Goal: Task Accomplishment & Management: Complete application form

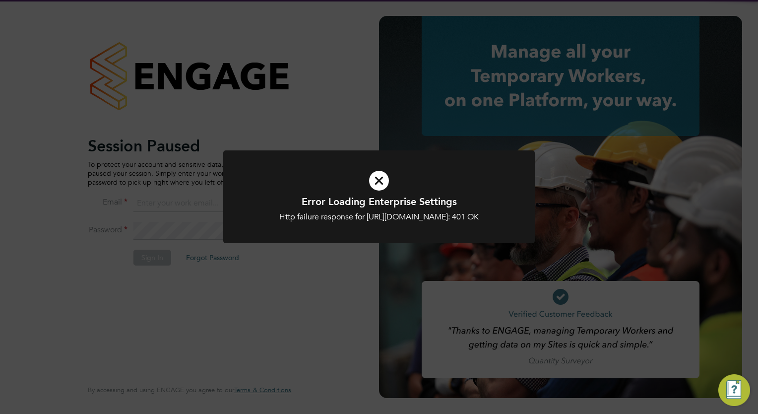
type input "tom.morgan@buildrec.com"
click at [387, 183] on icon at bounding box center [379, 180] width 258 height 39
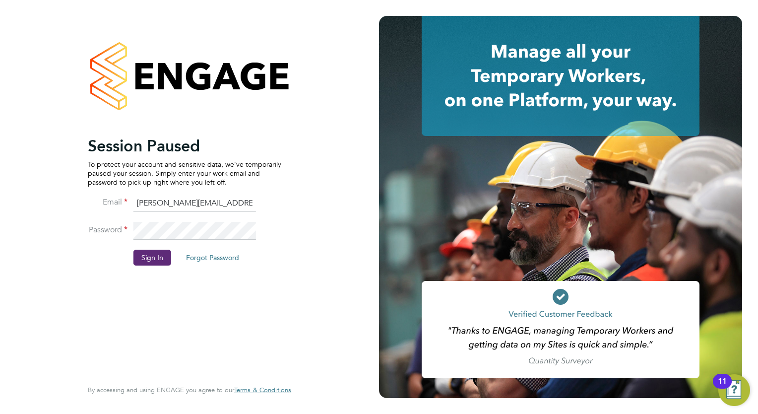
click at [158, 261] on button "Sign In" at bounding box center [152, 257] width 38 height 16
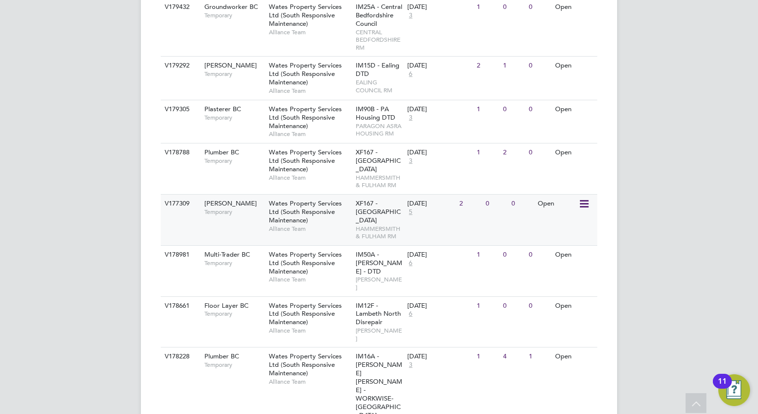
scroll to position [616, 0]
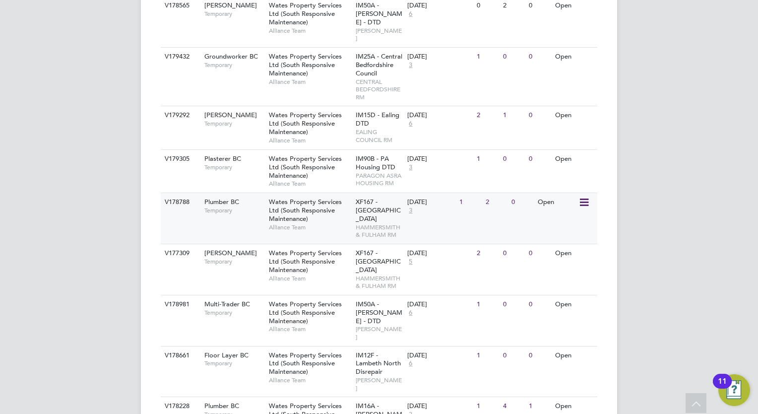
click at [249, 193] on div "Plumber BC Temporary" at bounding box center [231, 206] width 69 height 26
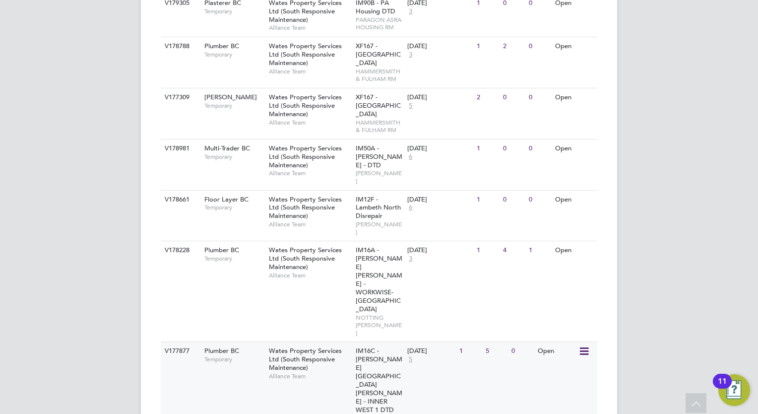
scroll to position [815, 0]
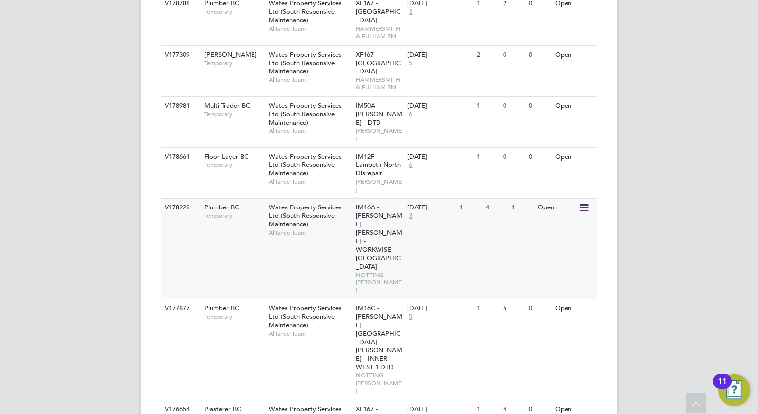
click at [263, 198] on div "V178228 Plumber BC Temporary Wates Property Services Ltd (South Responsive Main…" at bounding box center [379, 248] width 436 height 101
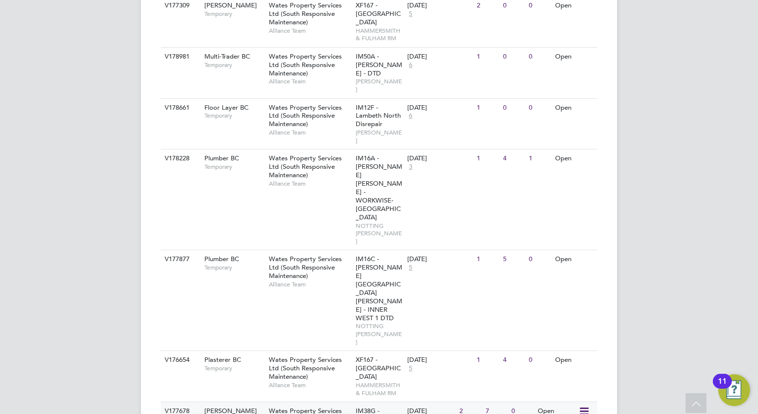
scroll to position [864, 0]
click at [285, 254] on span "Wates Property Services Ltd (South Responsive Maintenance)" at bounding box center [305, 266] width 73 height 25
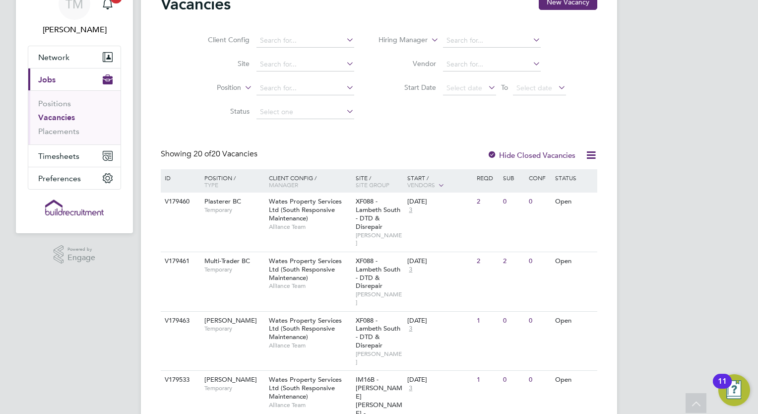
scroll to position [0, 0]
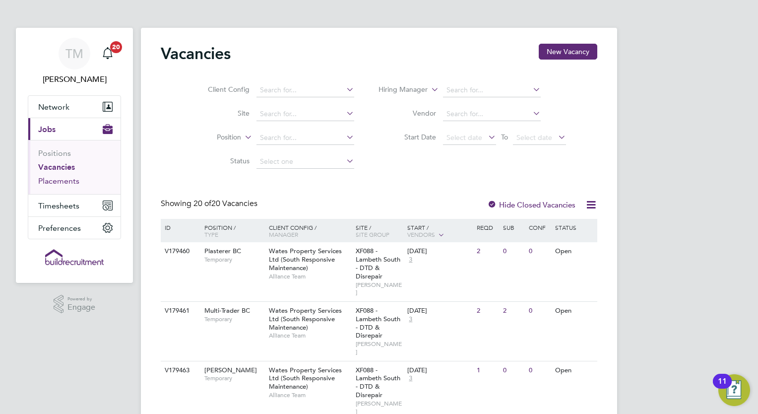
click at [63, 179] on link "Placements" at bounding box center [58, 180] width 41 height 9
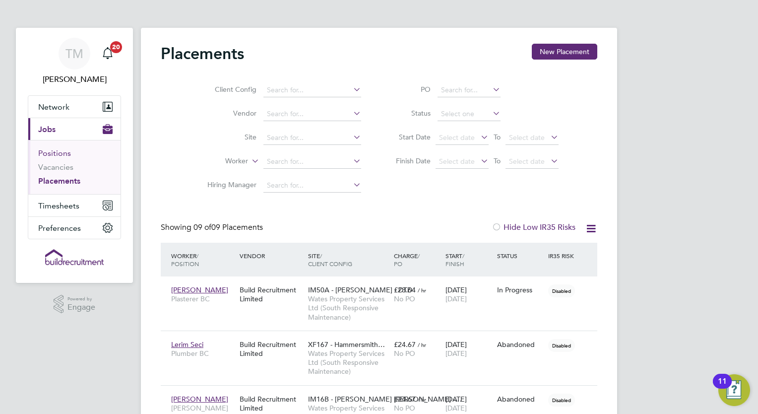
click at [63, 154] on link "Positions" at bounding box center [54, 152] width 33 height 9
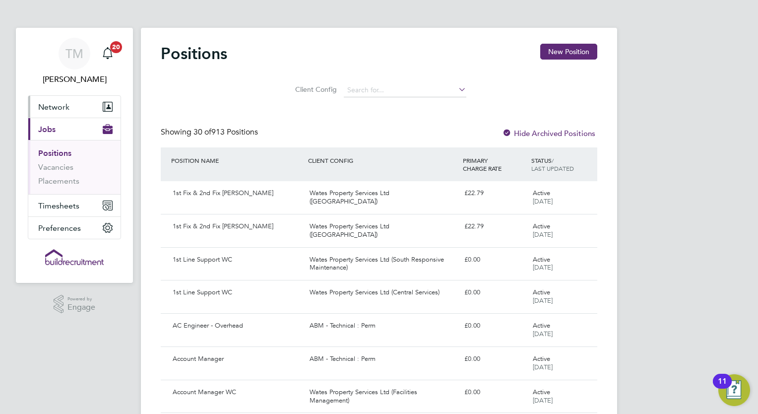
click at [60, 98] on button "Network" at bounding box center [74, 107] width 92 height 22
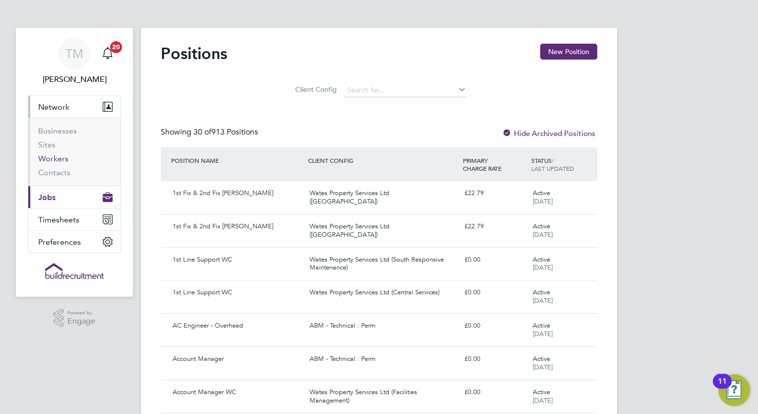
click at [56, 158] on link "Workers" at bounding box center [53, 158] width 30 height 9
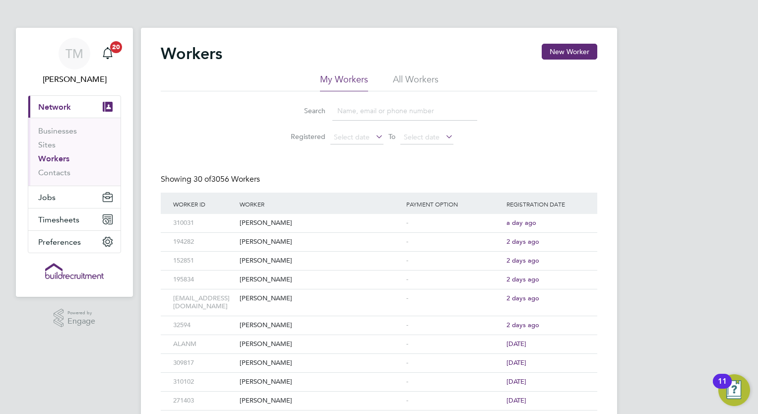
click at [349, 114] on input at bounding box center [404, 110] width 145 height 19
type input "driton"
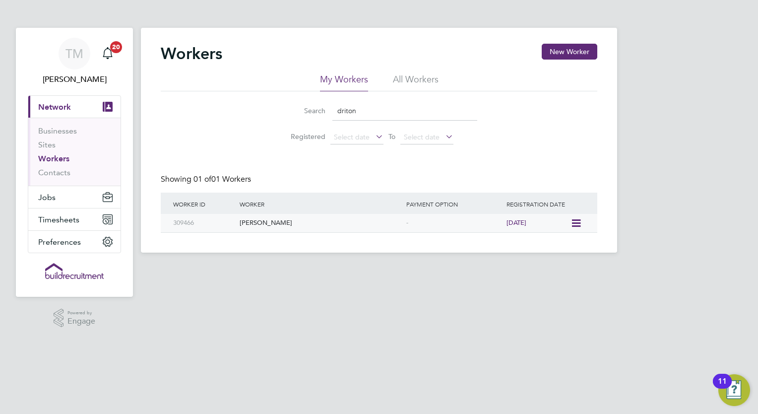
click at [281, 217] on div "[PERSON_NAME]" at bounding box center [320, 223] width 167 height 18
click at [52, 193] on span "Jobs" at bounding box center [46, 196] width 17 height 9
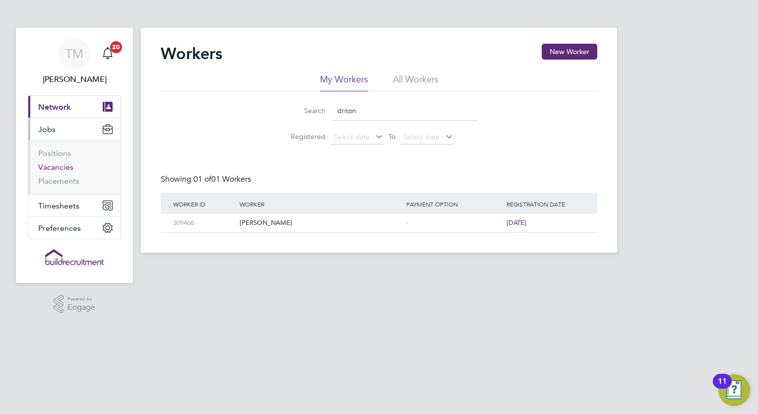
click at [63, 166] on link "Vacancies" at bounding box center [55, 166] width 35 height 9
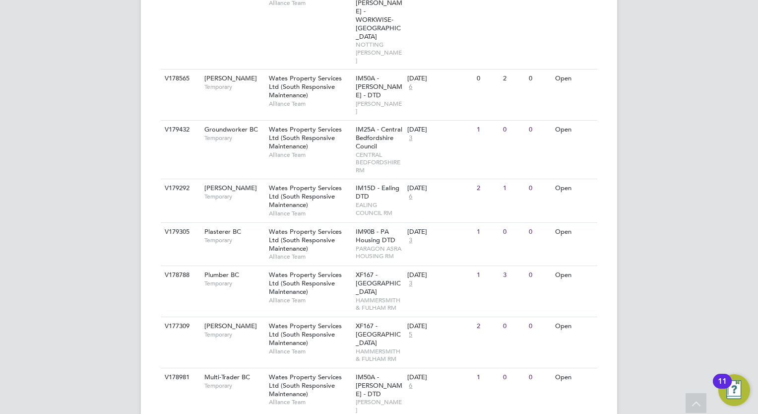
scroll to position [545, 0]
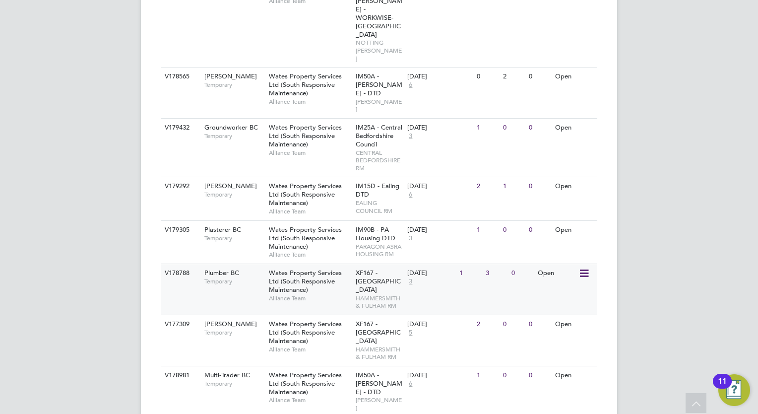
click at [278, 268] on span "Wates Property Services Ltd (South Responsive Maintenance)" at bounding box center [305, 280] width 73 height 25
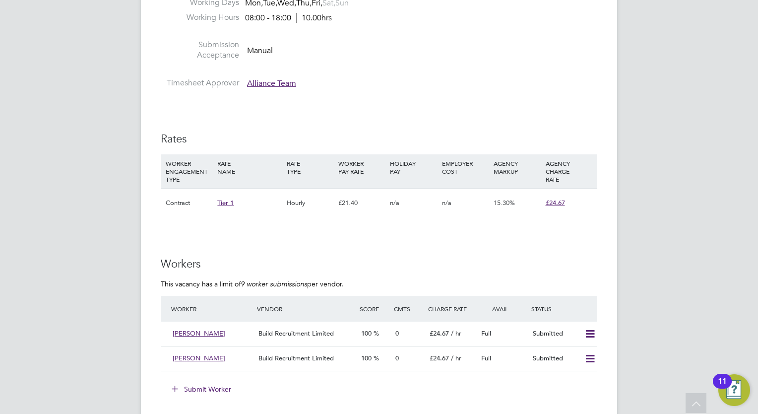
scroll to position [595, 0]
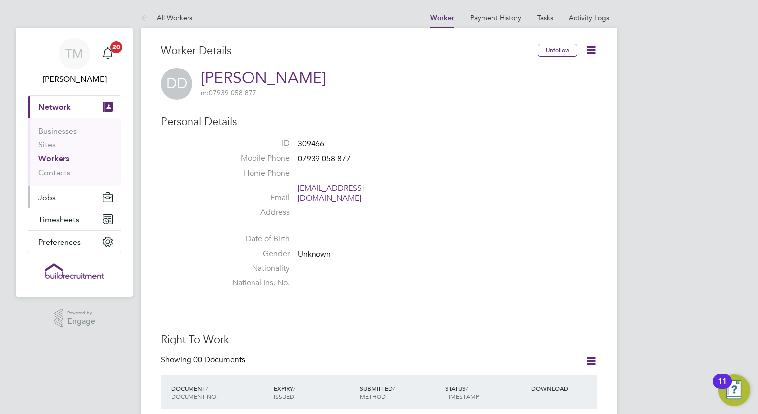
click at [42, 197] on span "Jobs" at bounding box center [46, 196] width 17 height 9
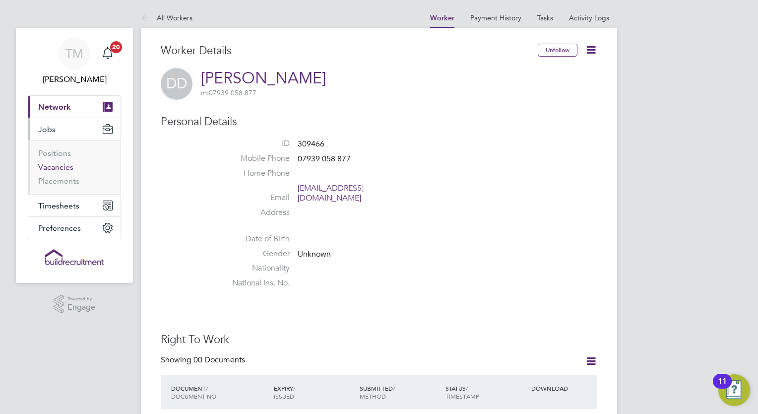
click at [55, 165] on link "Vacancies" at bounding box center [55, 166] width 35 height 9
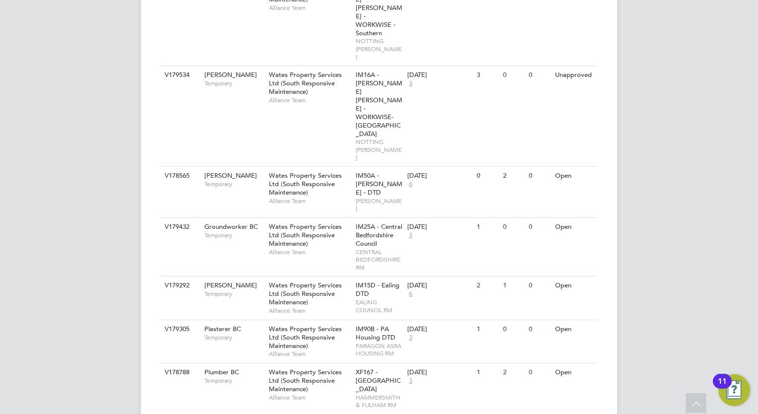
scroll to position [496, 0]
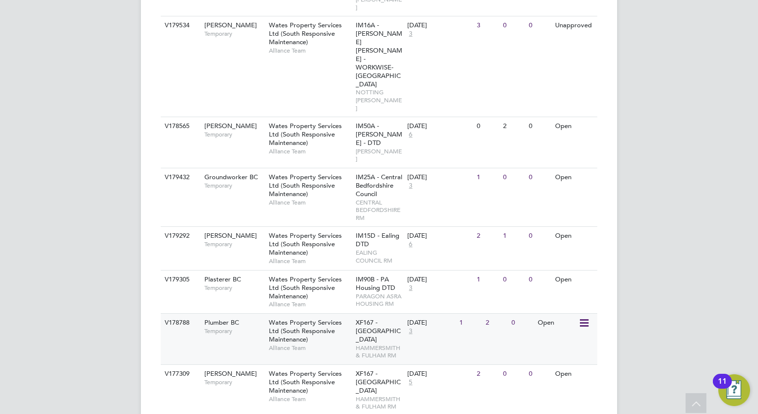
click at [210, 327] on span "Temporary" at bounding box center [234, 331] width 60 height 8
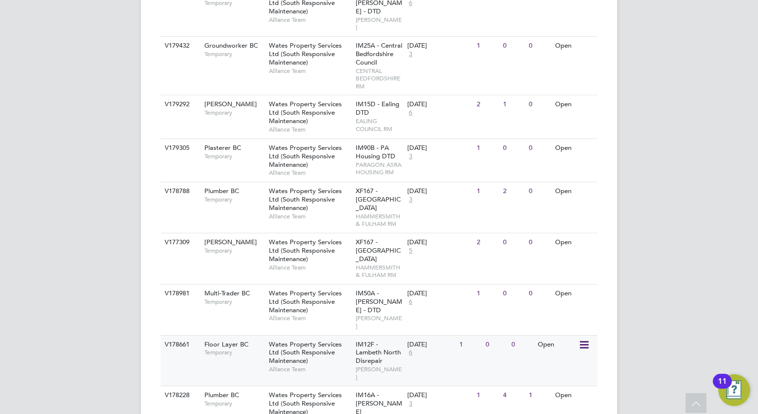
scroll to position [645, 0]
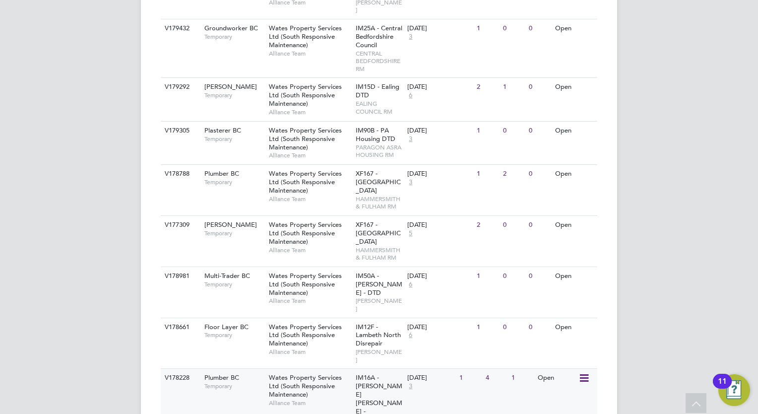
click at [239, 373] on span "Plumber BC" at bounding box center [221, 377] width 35 height 8
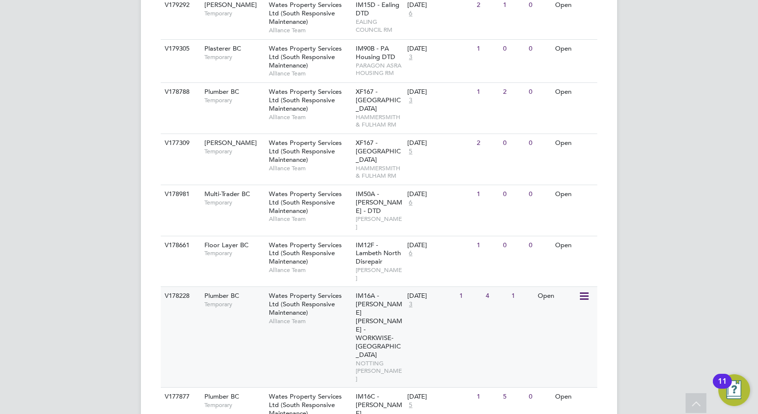
scroll to position [744, 0]
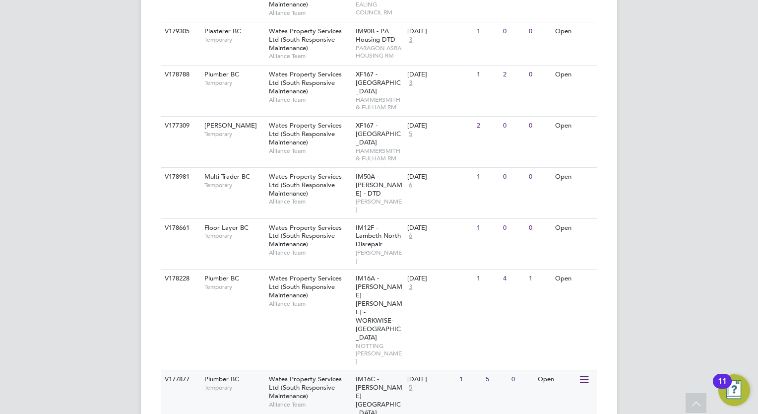
click at [296, 374] on span "Wates Property Services Ltd (South Responsive Maintenance)" at bounding box center [305, 386] width 73 height 25
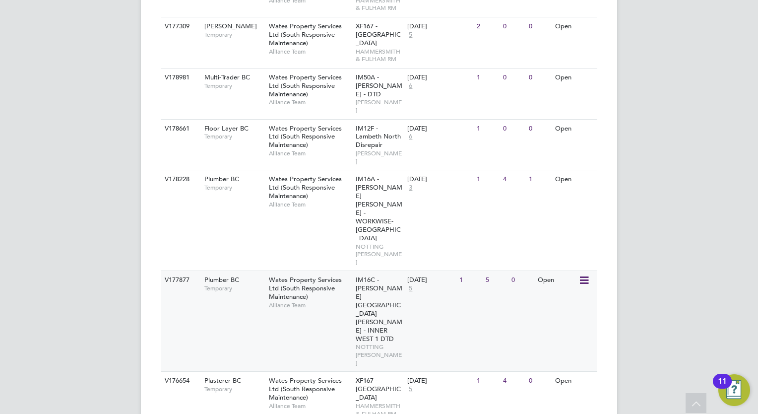
scroll to position [864, 0]
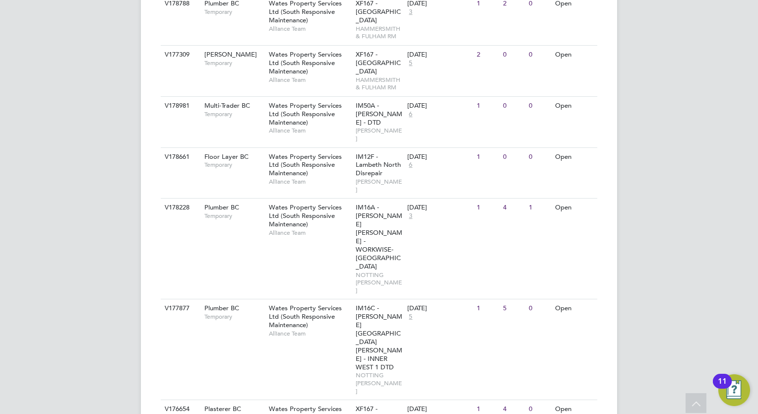
scroll to position [765, 0]
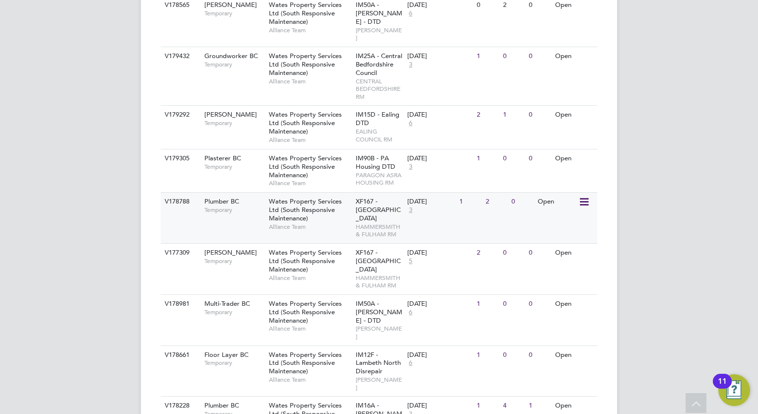
scroll to position [616, 0]
click at [328, 197] on span "Wates Property Services Ltd (South Responsive Maintenance)" at bounding box center [305, 209] width 73 height 25
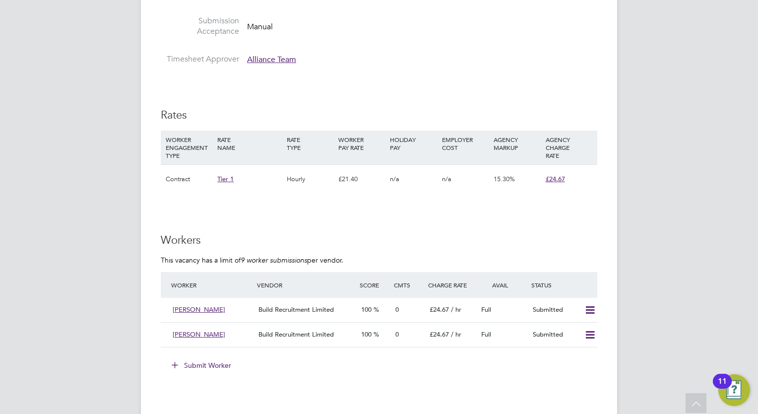
scroll to position [347, 0]
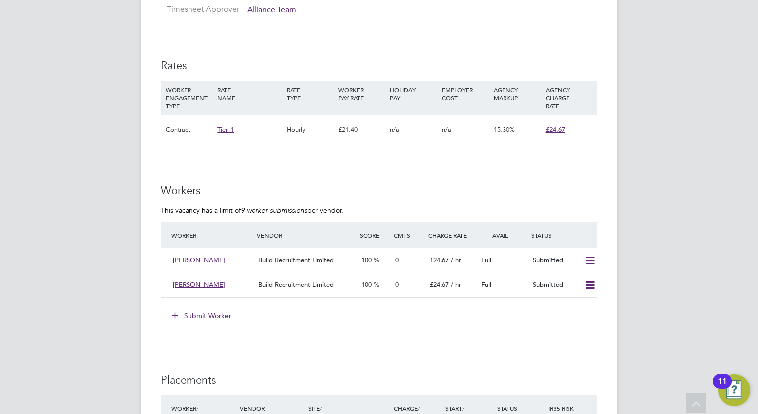
click at [225, 313] on button "Submit Worker" at bounding box center [202, 315] width 74 height 16
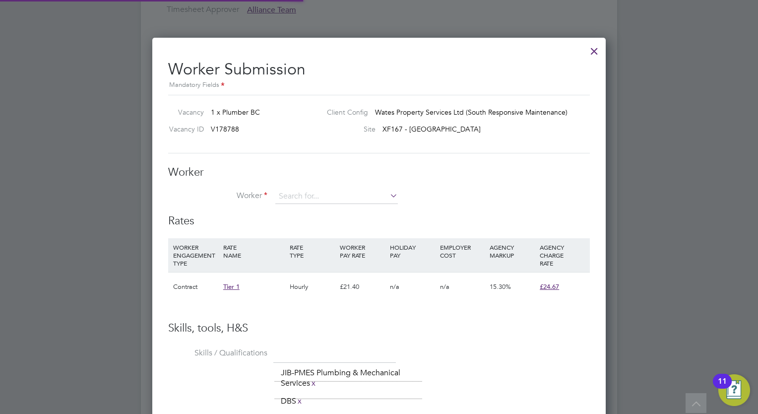
scroll to position [655, 454]
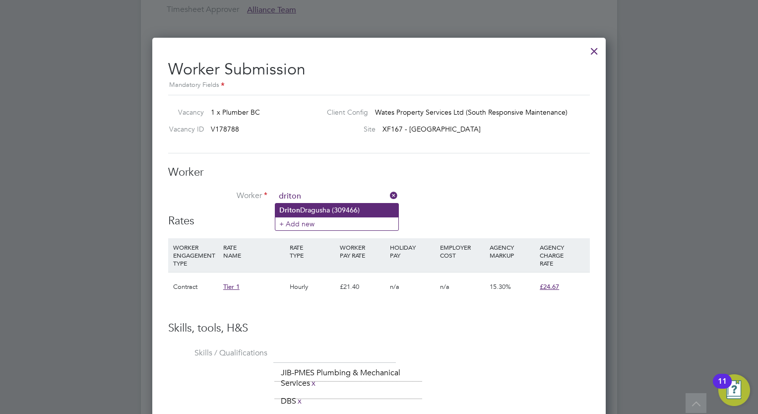
click at [309, 203] on li "Driton Dragusha (309466)" at bounding box center [336, 209] width 123 height 13
type input "Driton Dragusha (309466)"
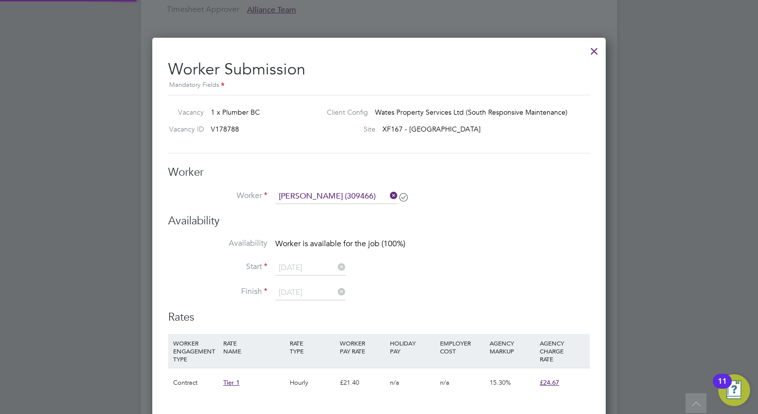
scroll to position [750, 454]
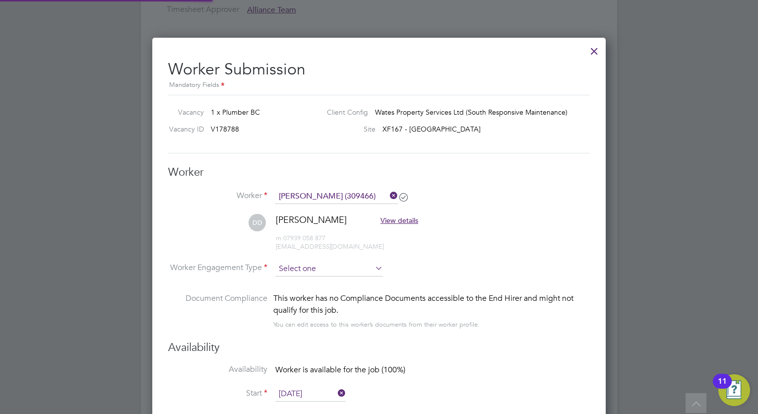
click at [298, 267] on input at bounding box center [329, 268] width 108 height 15
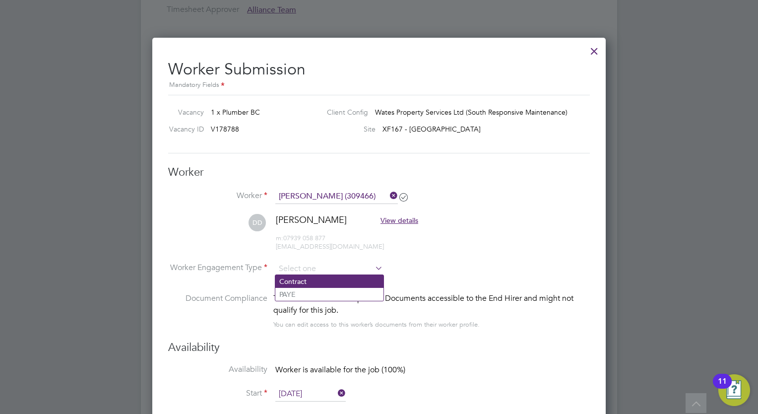
click at [295, 278] on li "Contract" at bounding box center [329, 281] width 108 height 13
type input "Contract"
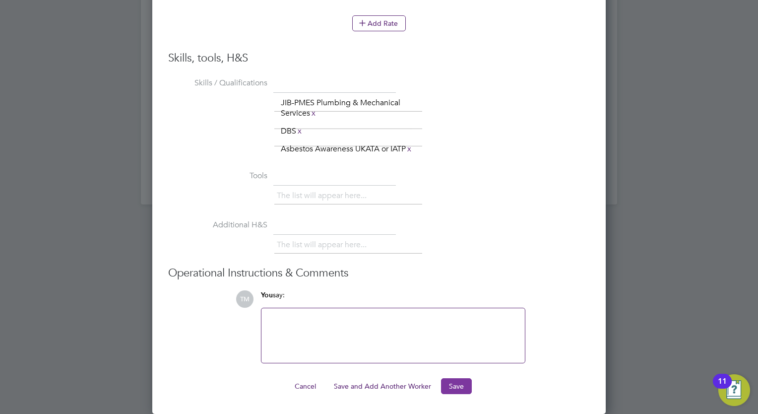
click at [458, 384] on button "Save" at bounding box center [456, 386] width 31 height 16
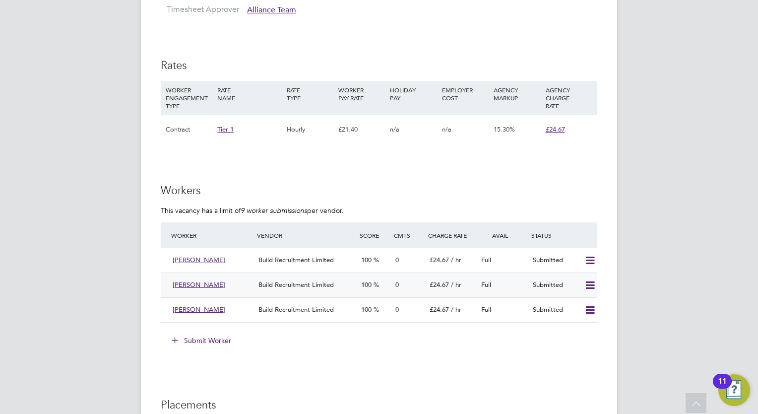
click at [593, 285] on icon at bounding box center [590, 285] width 12 height 8
click at [606, 271] on div "Vacancy Details Unfollow 1 x Plumber BC - V178788 Confirmed 0 of 1 Duration 79 …" at bounding box center [379, 90] width 476 height 1314
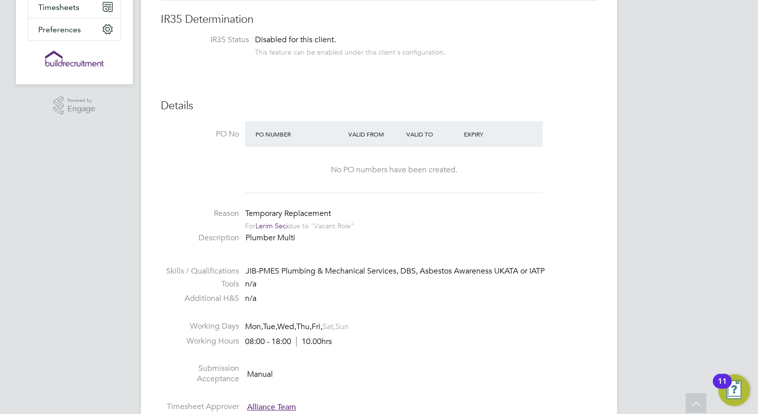
scroll to position [0, 0]
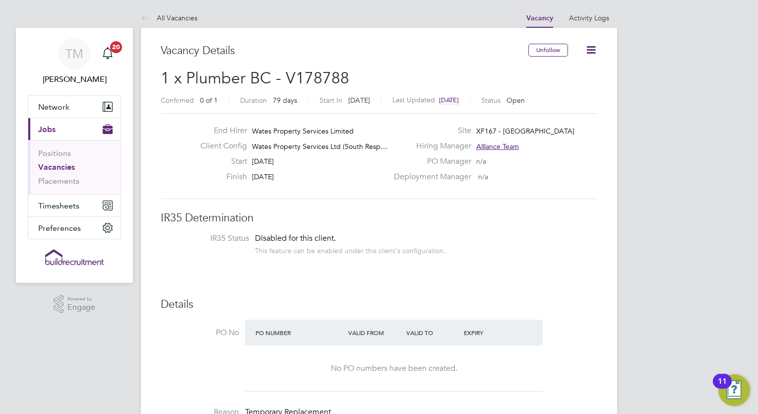
click at [48, 164] on link "Vacancies" at bounding box center [56, 166] width 37 height 9
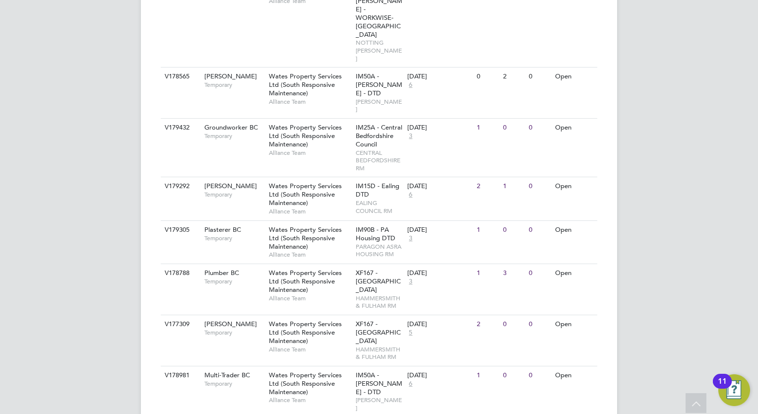
scroll to position [496, 0]
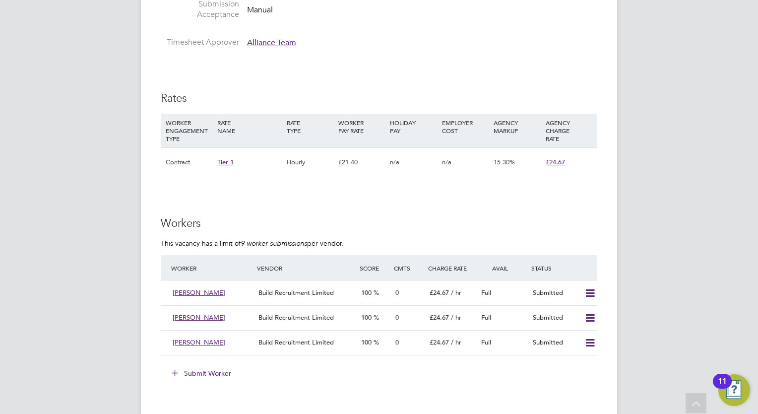
scroll to position [545, 0]
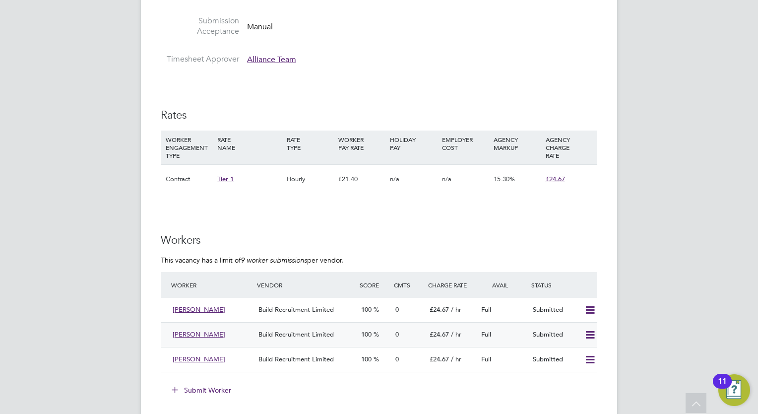
click at [587, 333] on icon at bounding box center [590, 335] width 12 height 8
click at [586, 332] on icon at bounding box center [590, 335] width 12 height 8
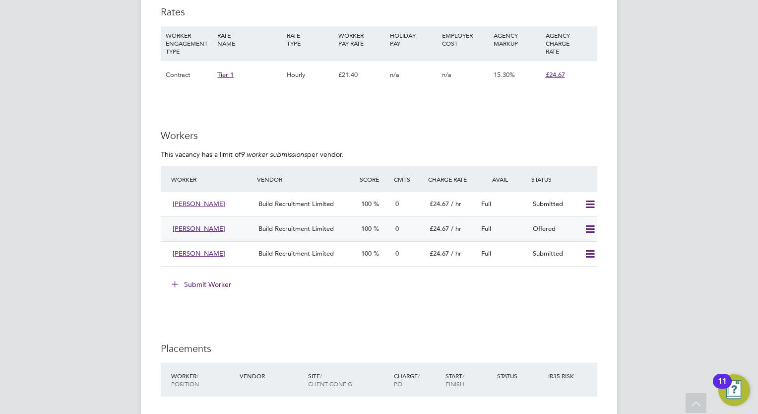
click at [589, 227] on icon at bounding box center [590, 229] width 12 height 8
click at [581, 248] on li "Confirm" at bounding box center [576, 250] width 38 height 14
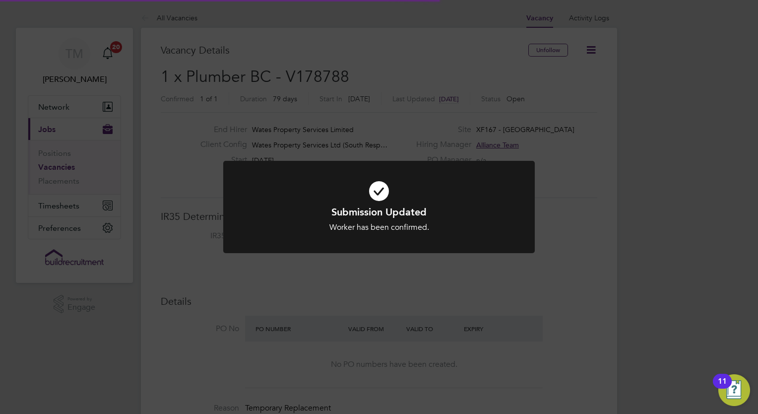
scroll to position [47, 86]
click at [375, 188] on icon at bounding box center [379, 191] width 258 height 39
